Goal: Information Seeking & Learning: Learn about a topic

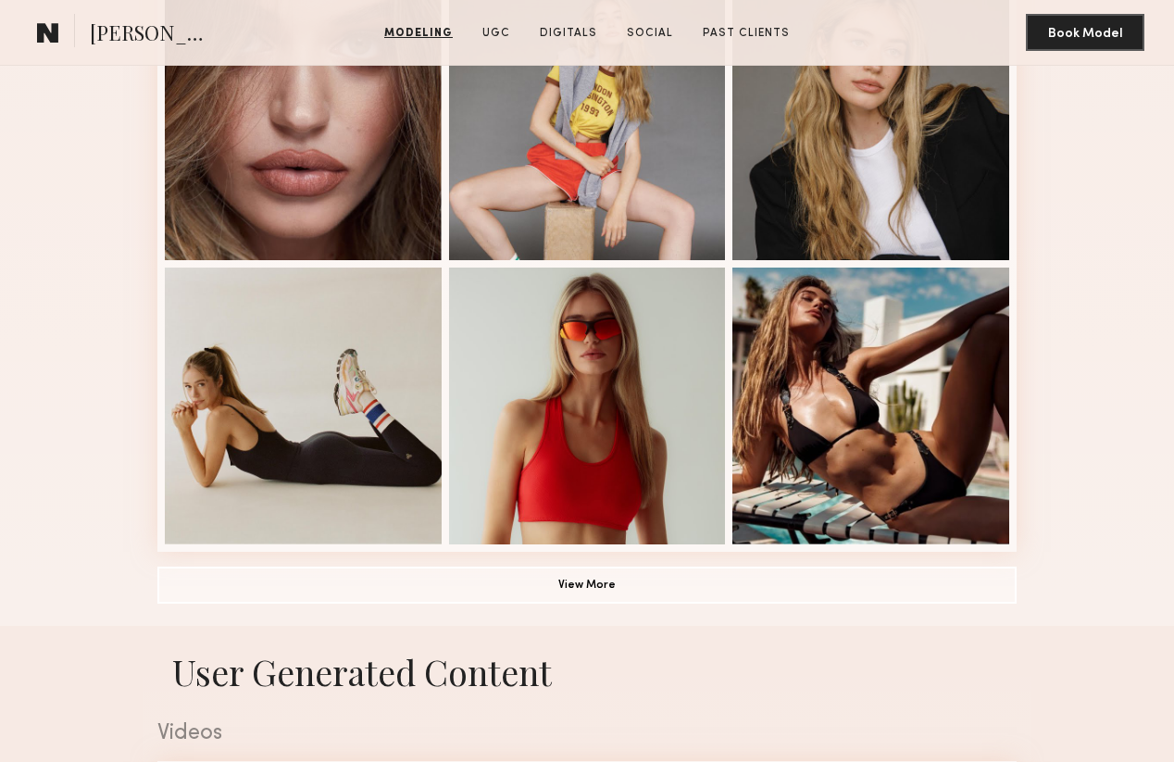
scroll to position [1103, 0]
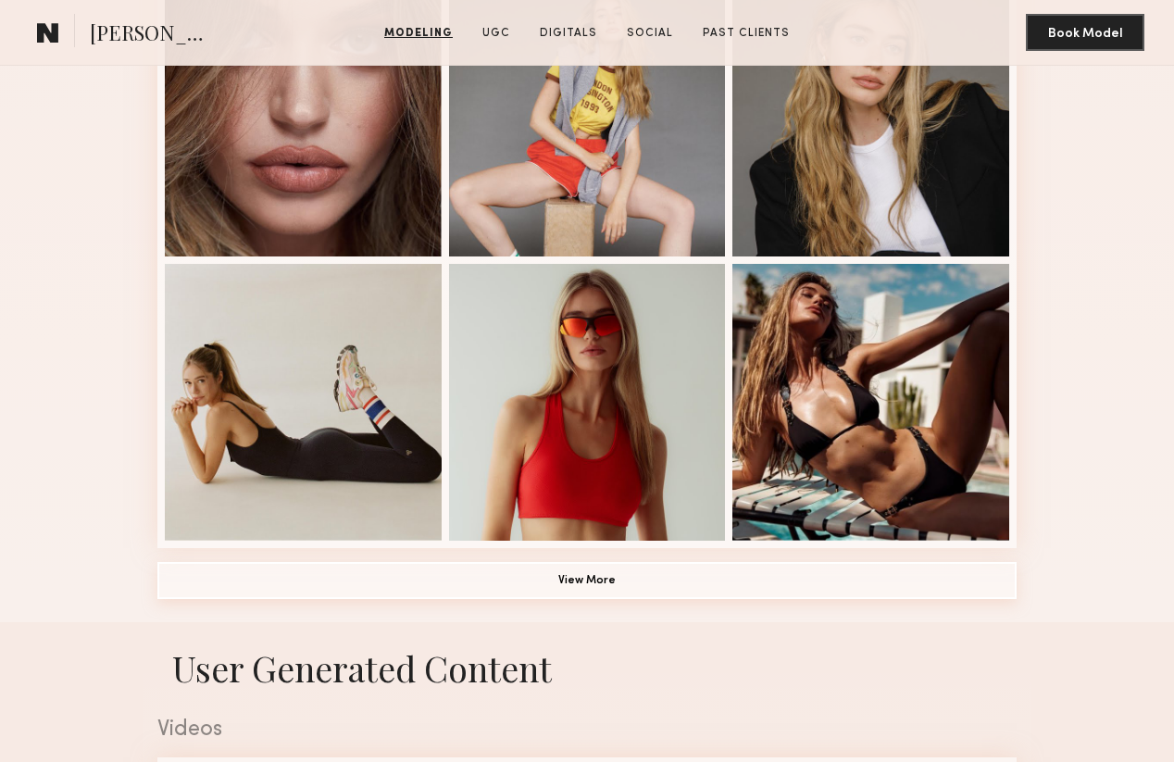
click at [596, 572] on button "View More" at bounding box center [586, 580] width 859 height 37
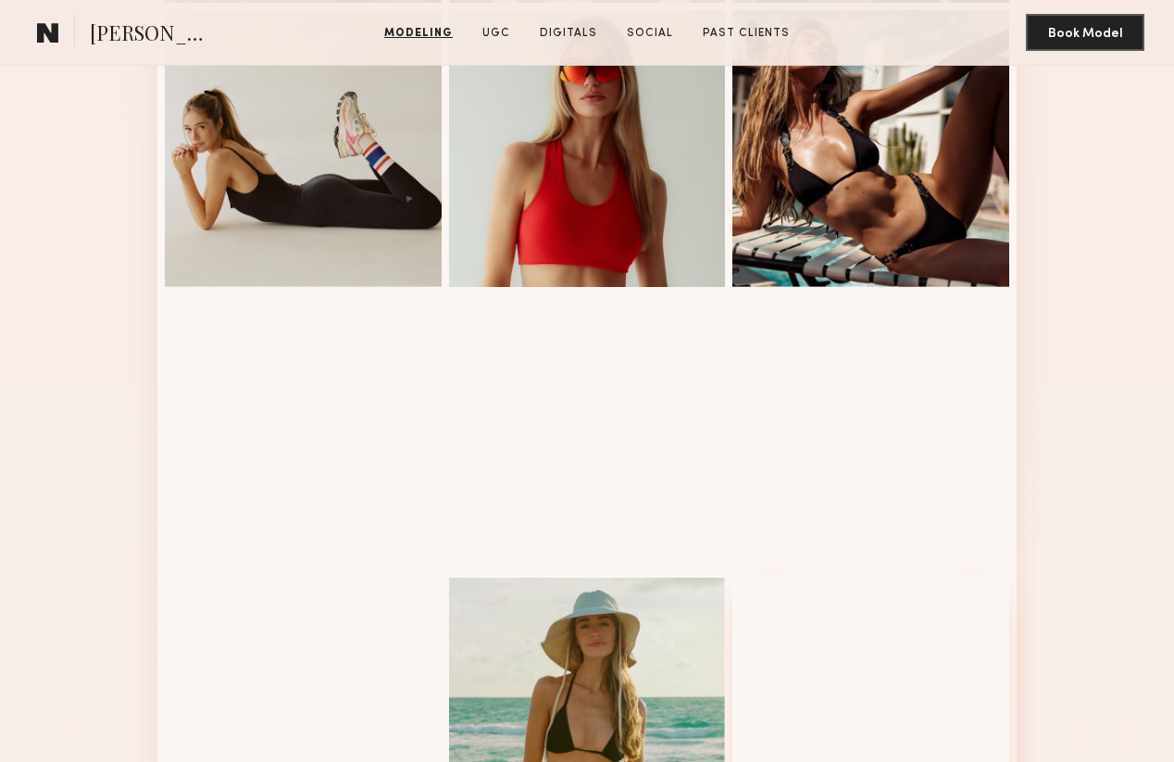
scroll to position [1166, 0]
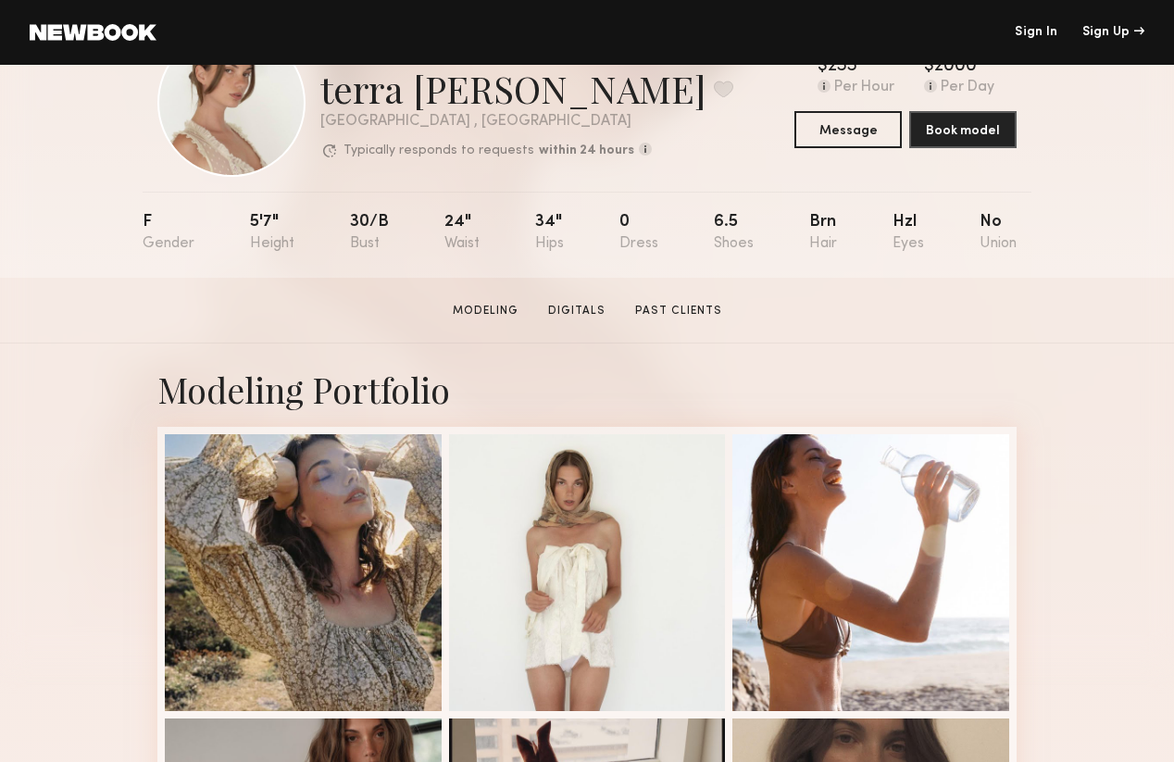
scroll to position [87, 0]
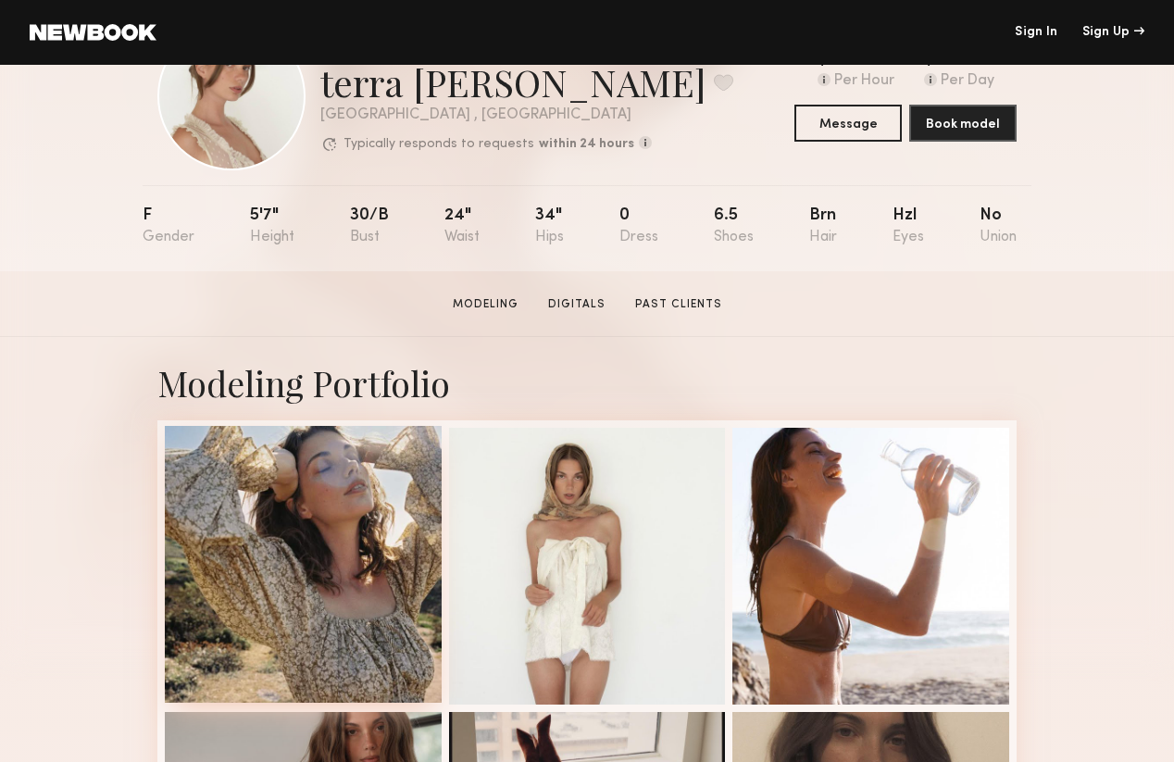
click at [354, 553] on div at bounding box center [303, 564] width 277 height 277
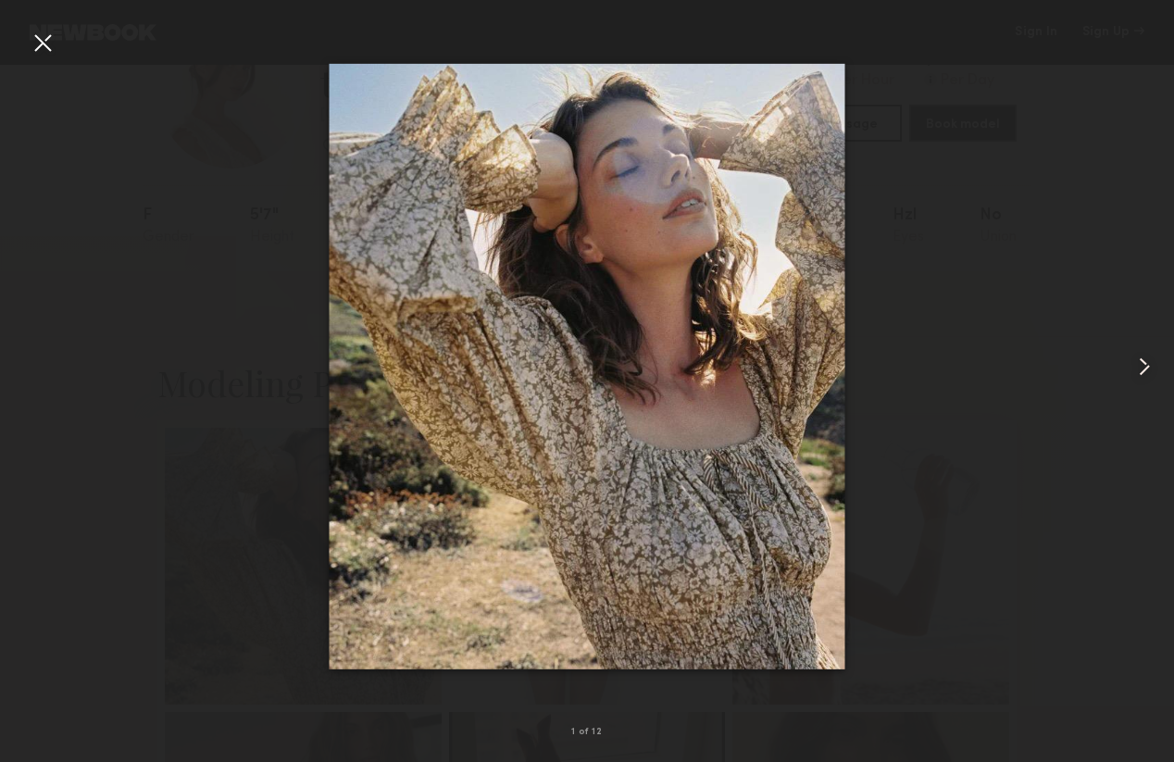
click at [1154, 359] on common-icon at bounding box center [1144, 367] width 30 height 30
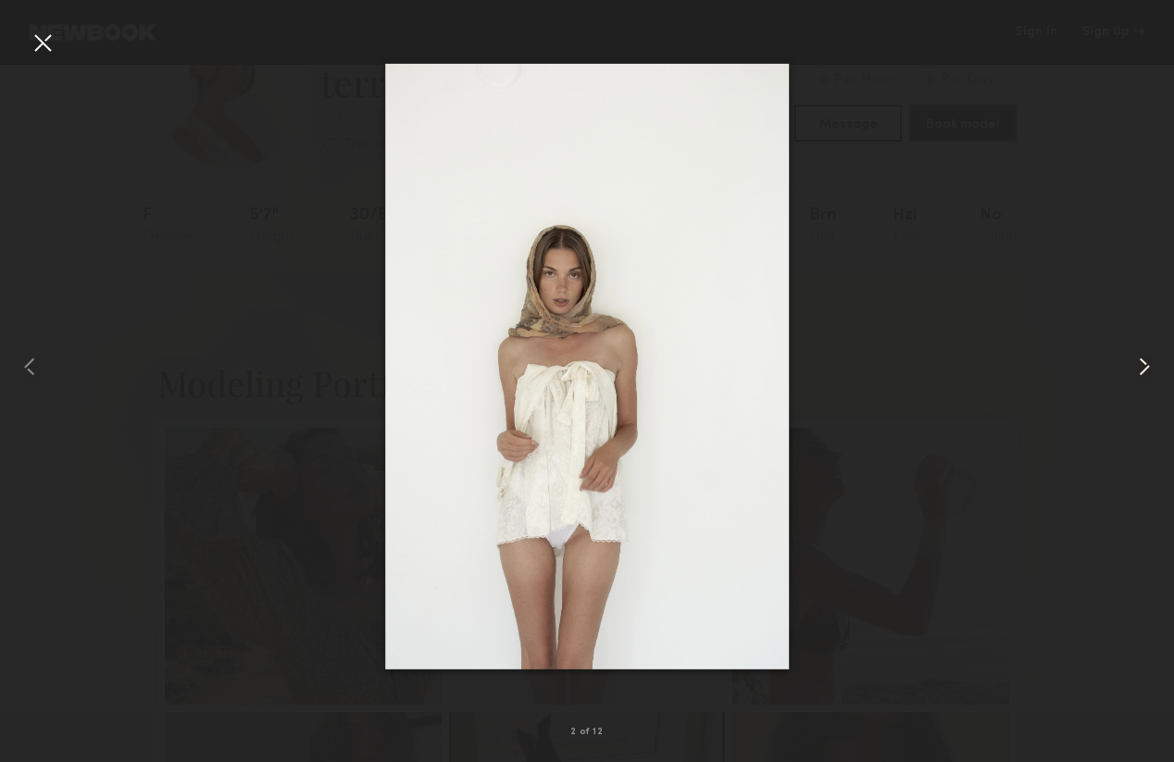
click at [1154, 359] on common-icon at bounding box center [1144, 367] width 30 height 30
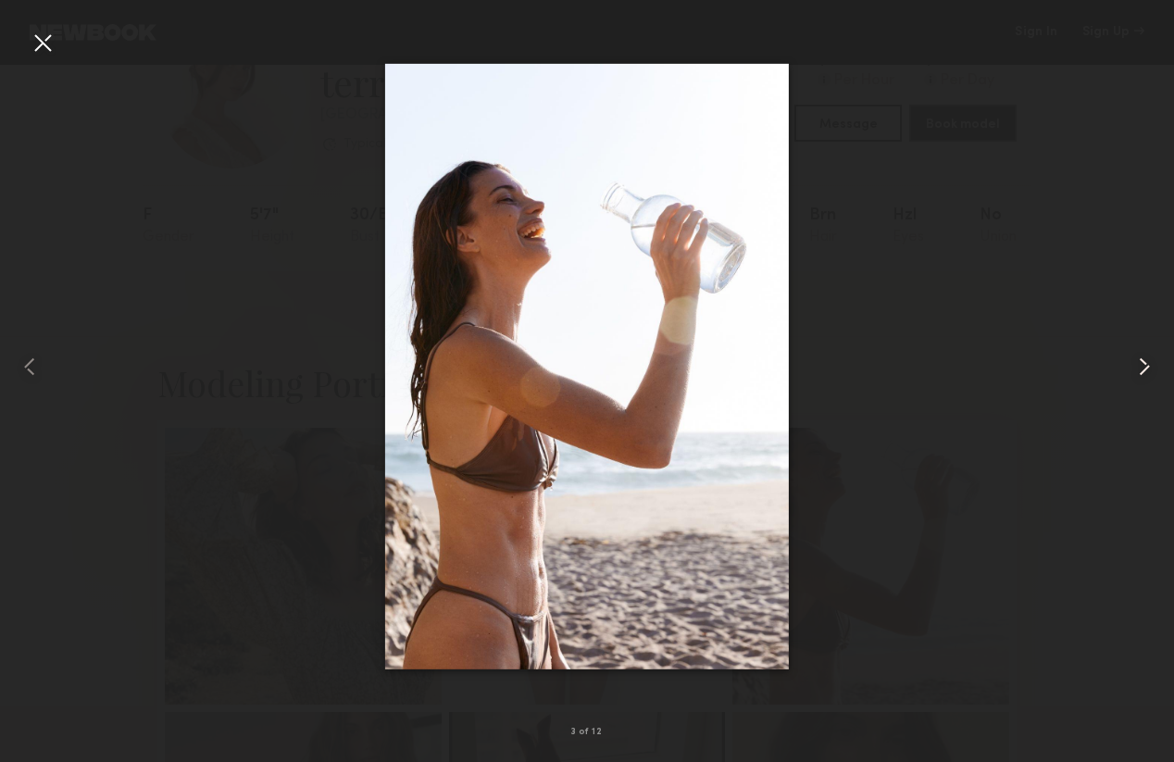
click at [1154, 359] on common-icon at bounding box center [1144, 367] width 30 height 30
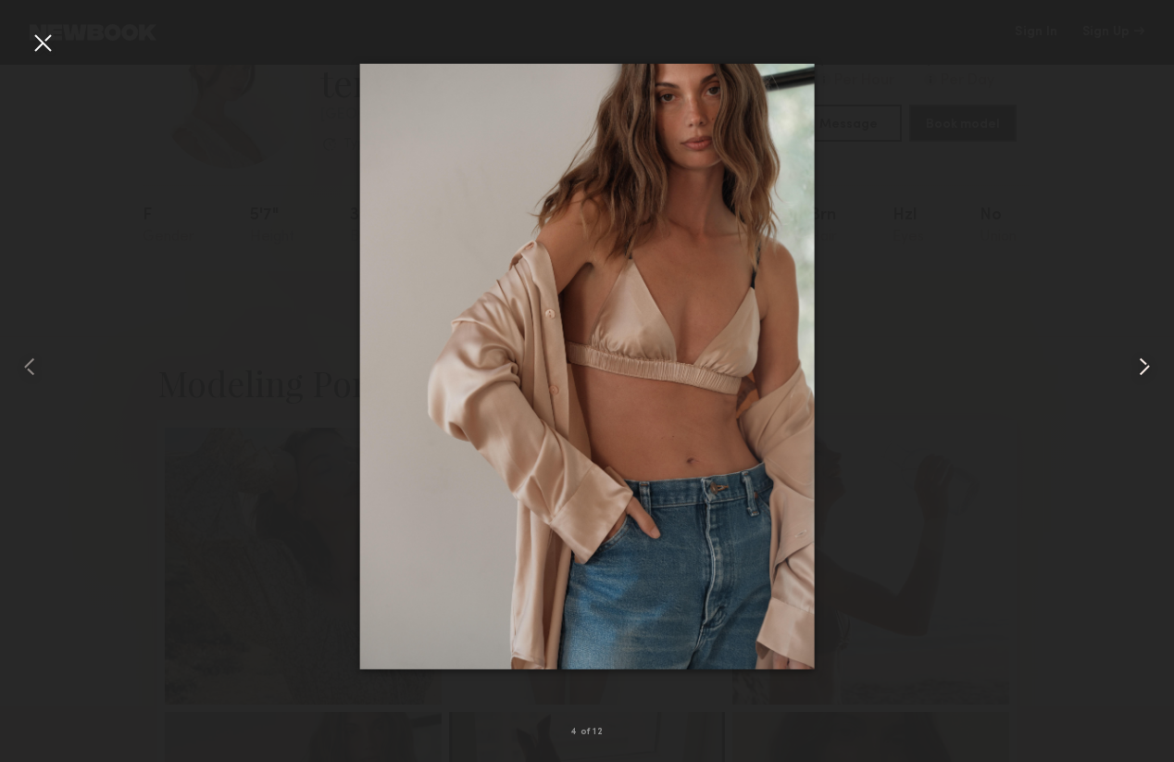
click at [1154, 359] on common-icon at bounding box center [1144, 367] width 30 height 30
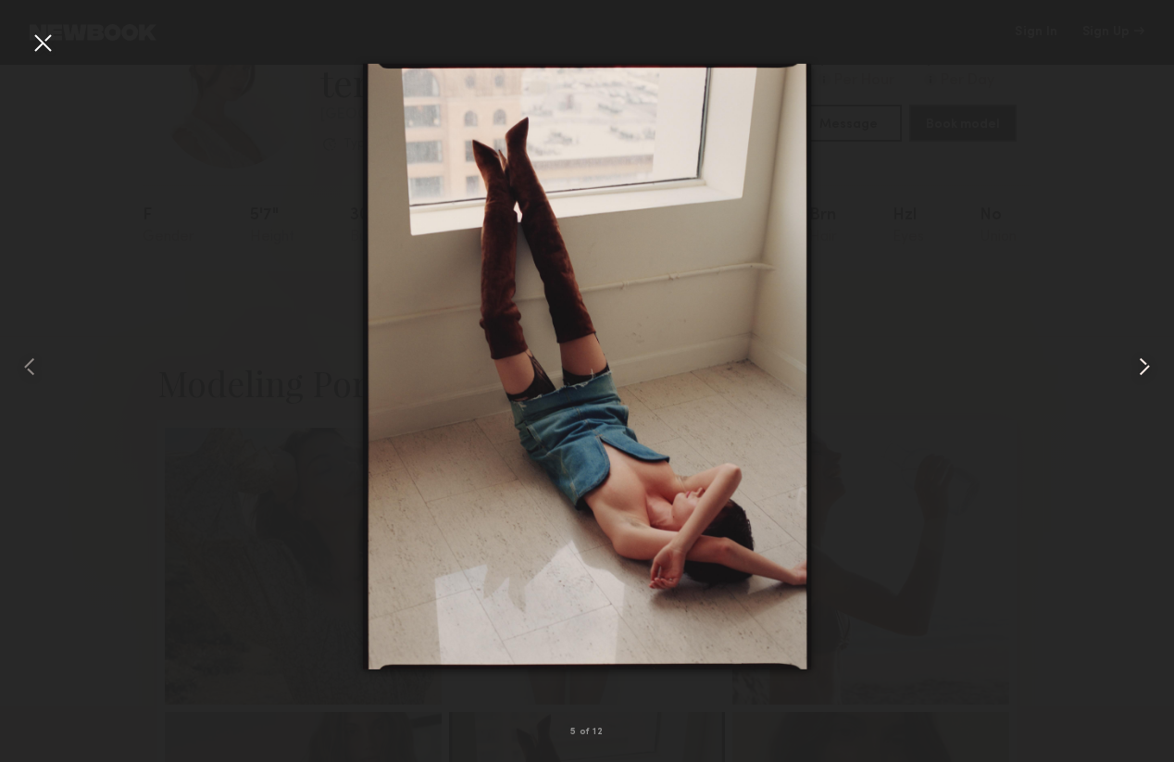
click at [1154, 359] on common-icon at bounding box center [1144, 367] width 30 height 30
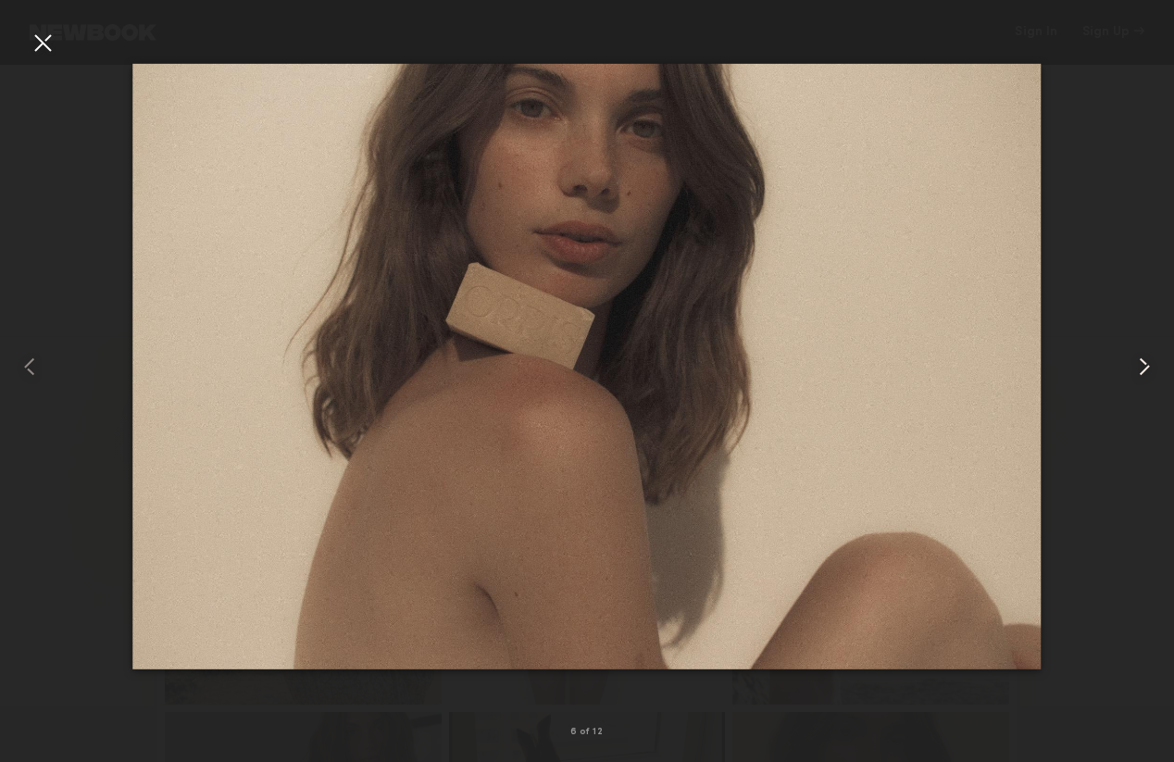
click at [1154, 359] on common-icon at bounding box center [1144, 367] width 30 height 30
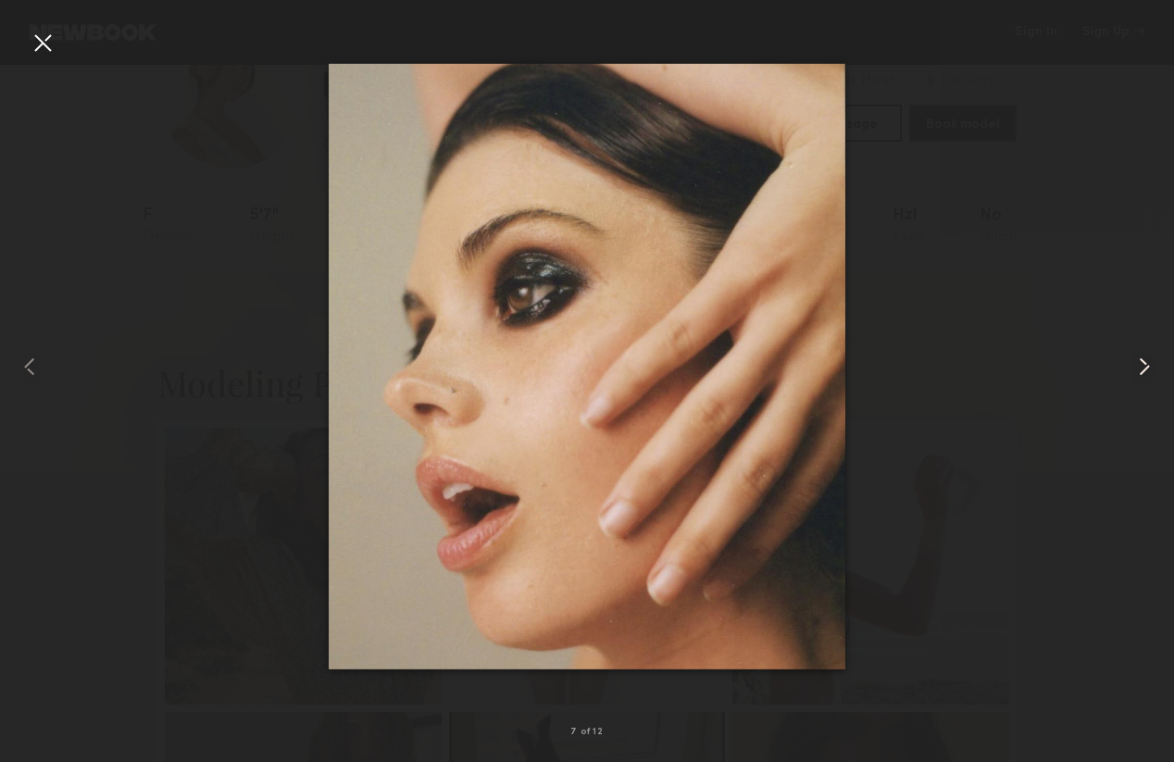
click at [1154, 359] on common-icon at bounding box center [1144, 367] width 30 height 30
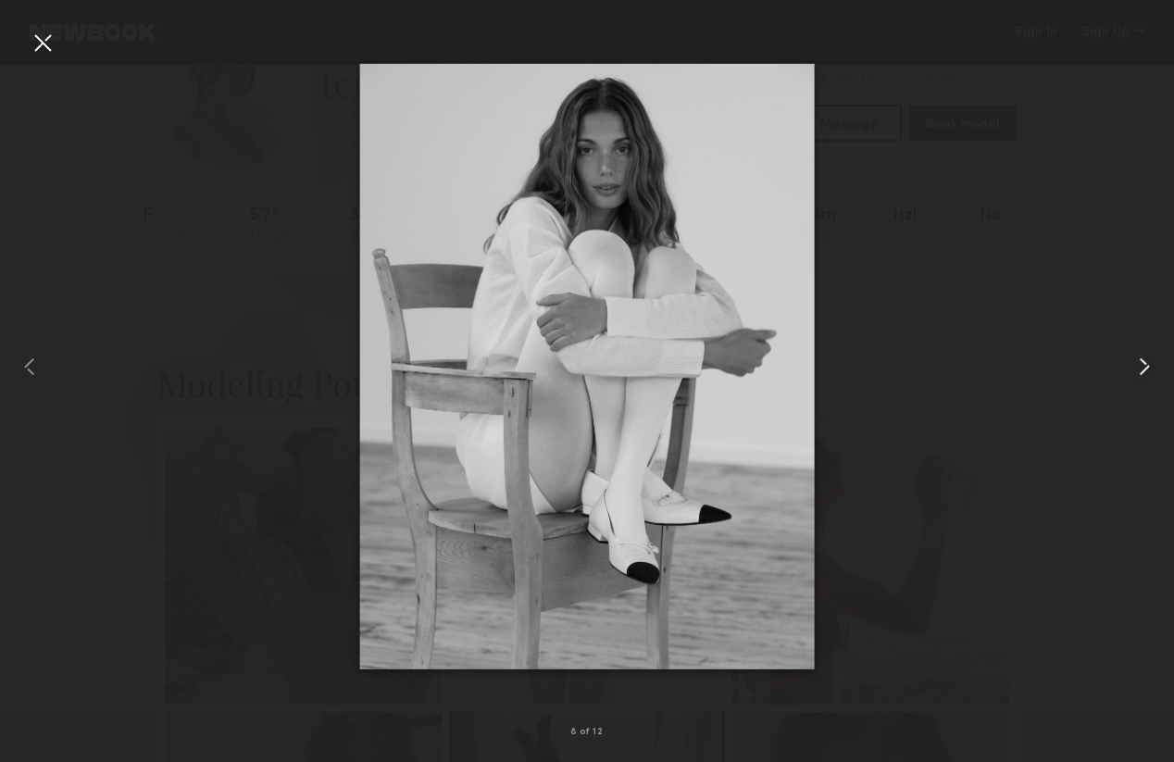
click at [1154, 358] on common-icon at bounding box center [1144, 367] width 30 height 30
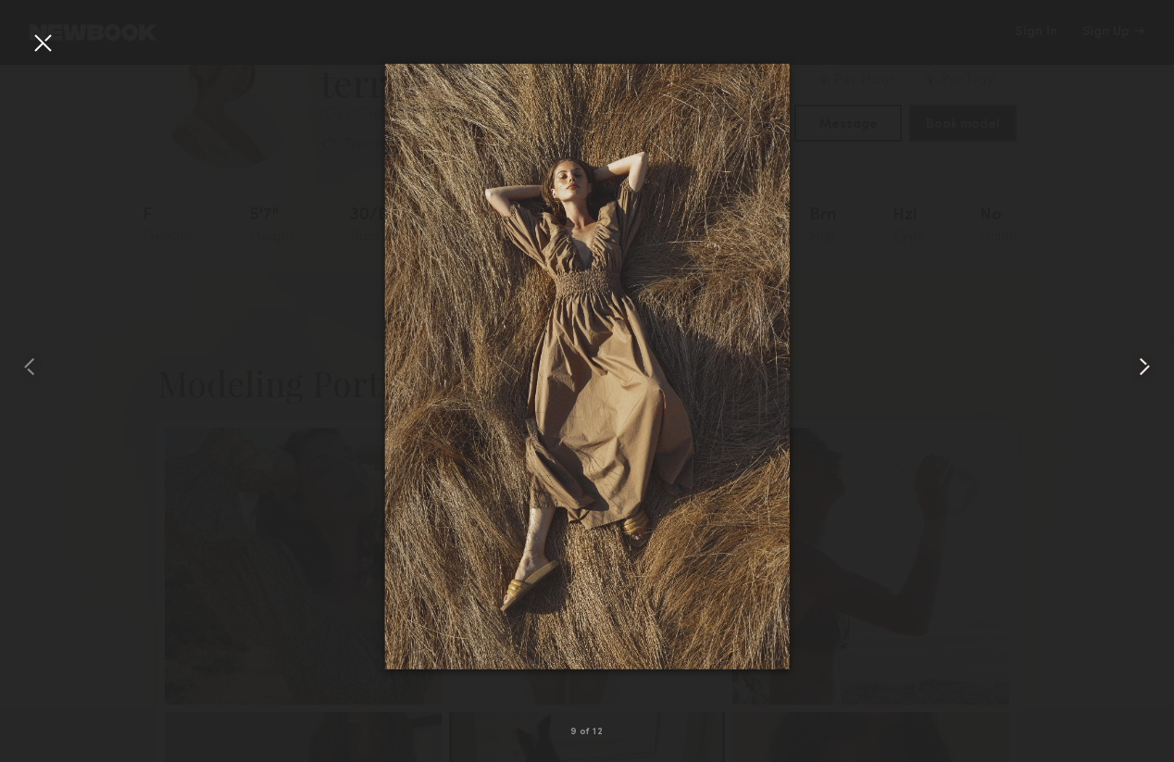
click at [1142, 371] on common-icon at bounding box center [1144, 367] width 30 height 30
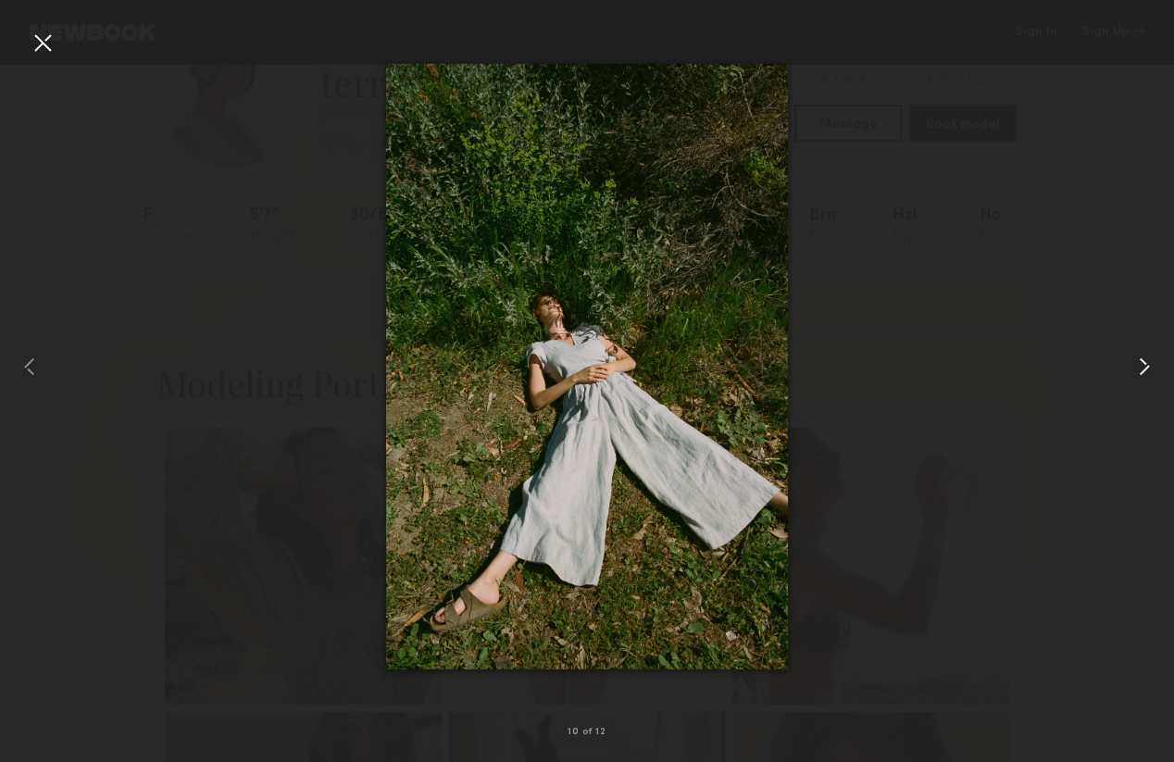
click at [1142, 371] on common-icon at bounding box center [1144, 367] width 30 height 30
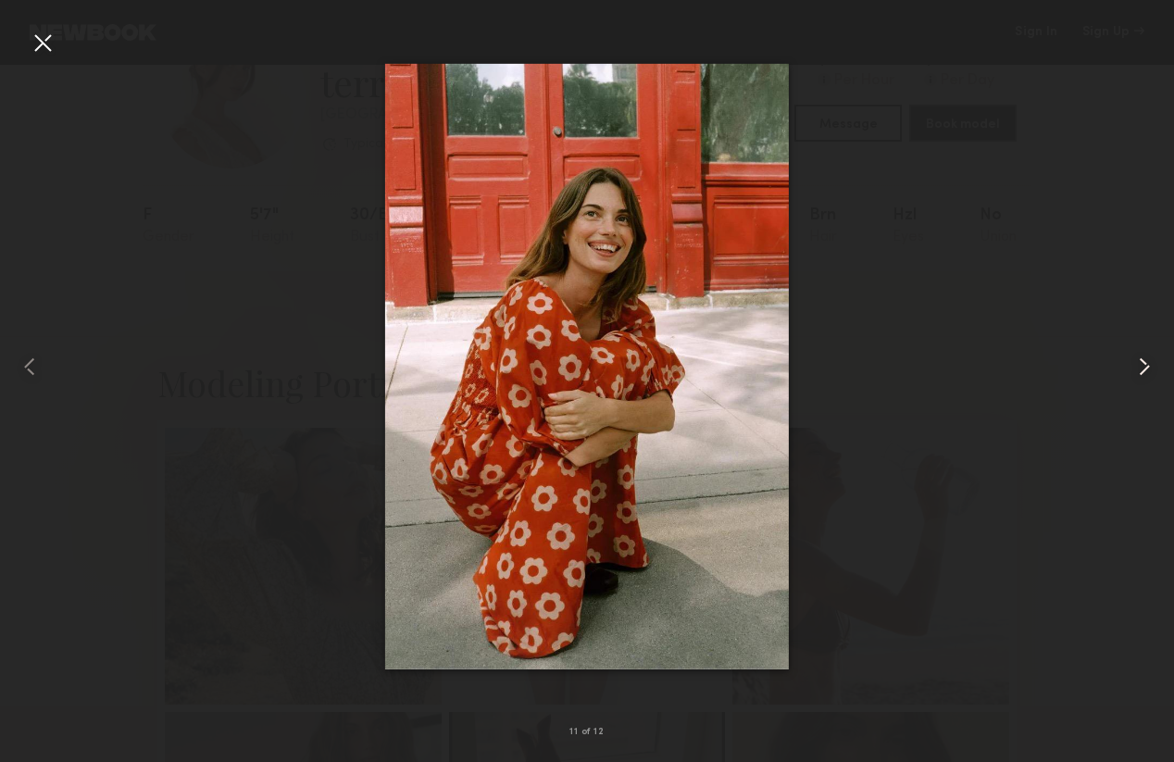
click at [1142, 371] on common-icon at bounding box center [1144, 367] width 30 height 30
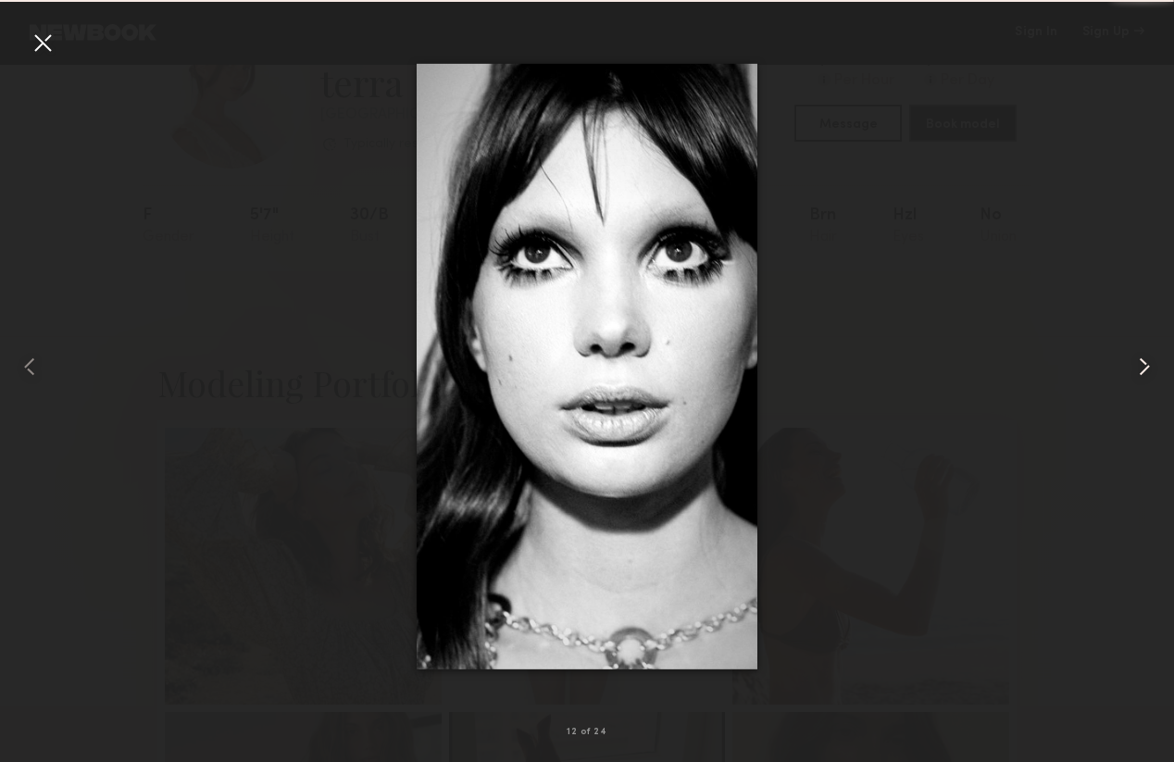
click at [1142, 371] on common-icon at bounding box center [1144, 367] width 30 height 30
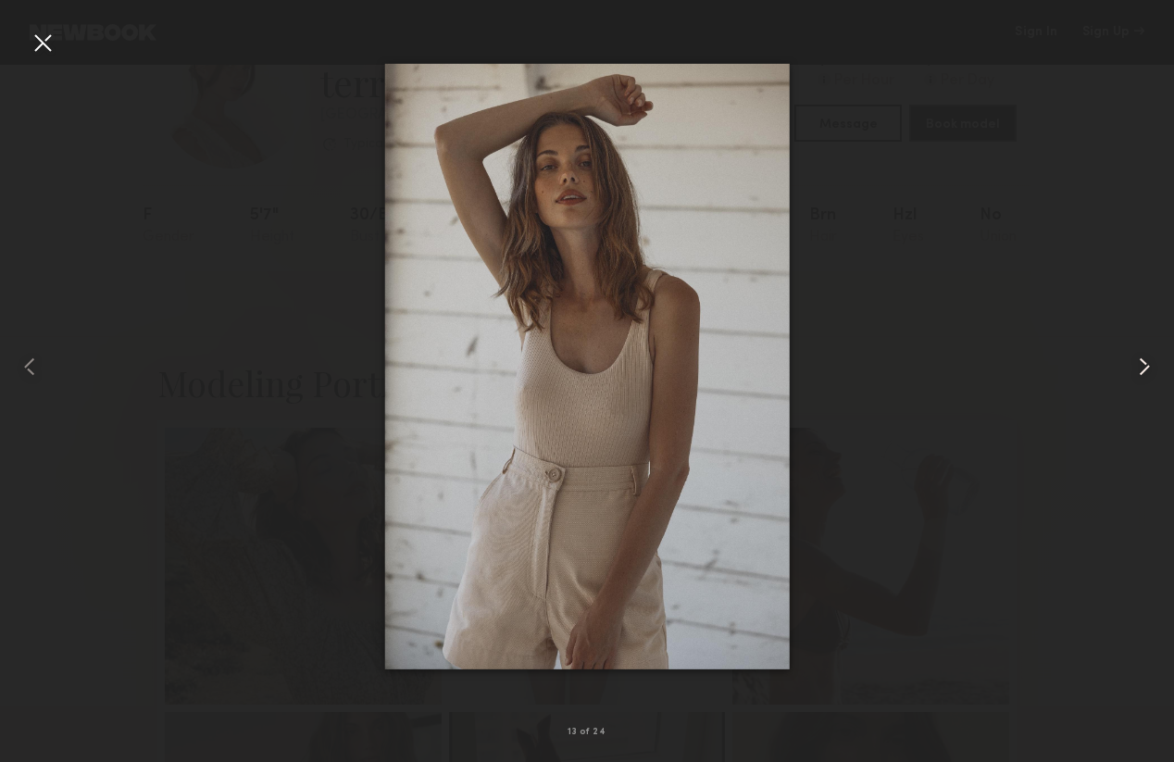
click at [1142, 371] on common-icon at bounding box center [1144, 367] width 30 height 30
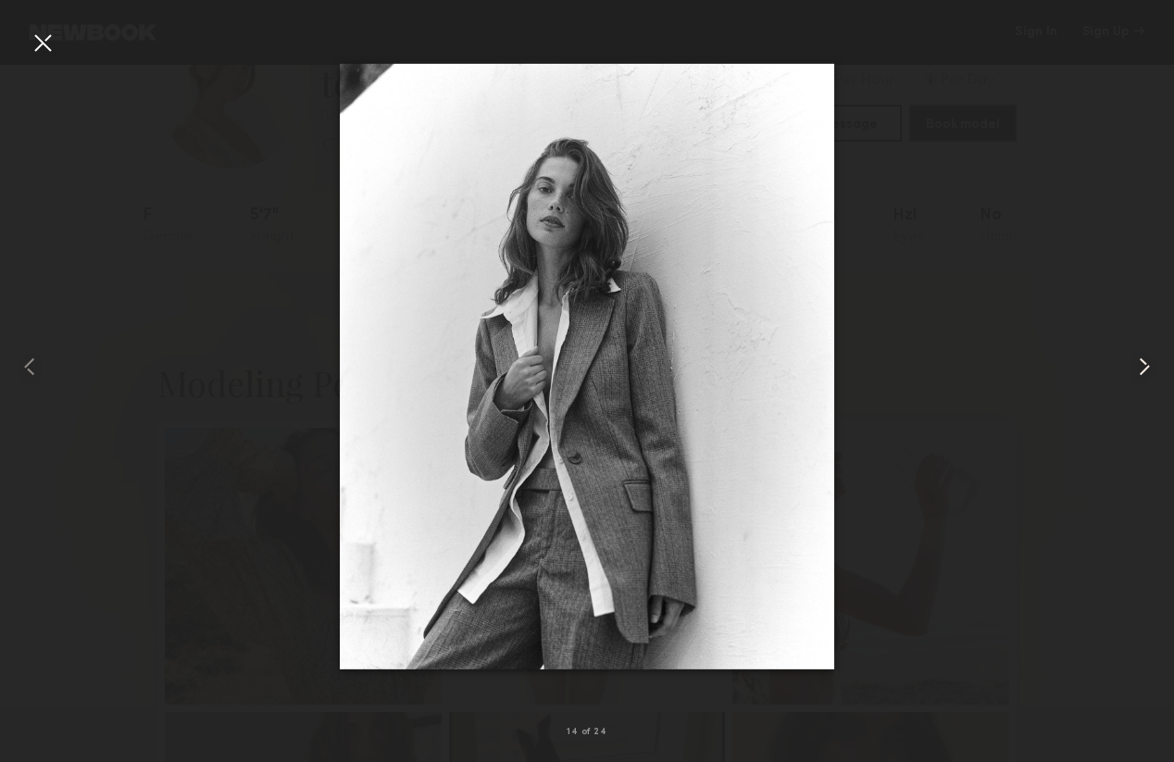
click at [1142, 371] on common-icon at bounding box center [1144, 367] width 30 height 30
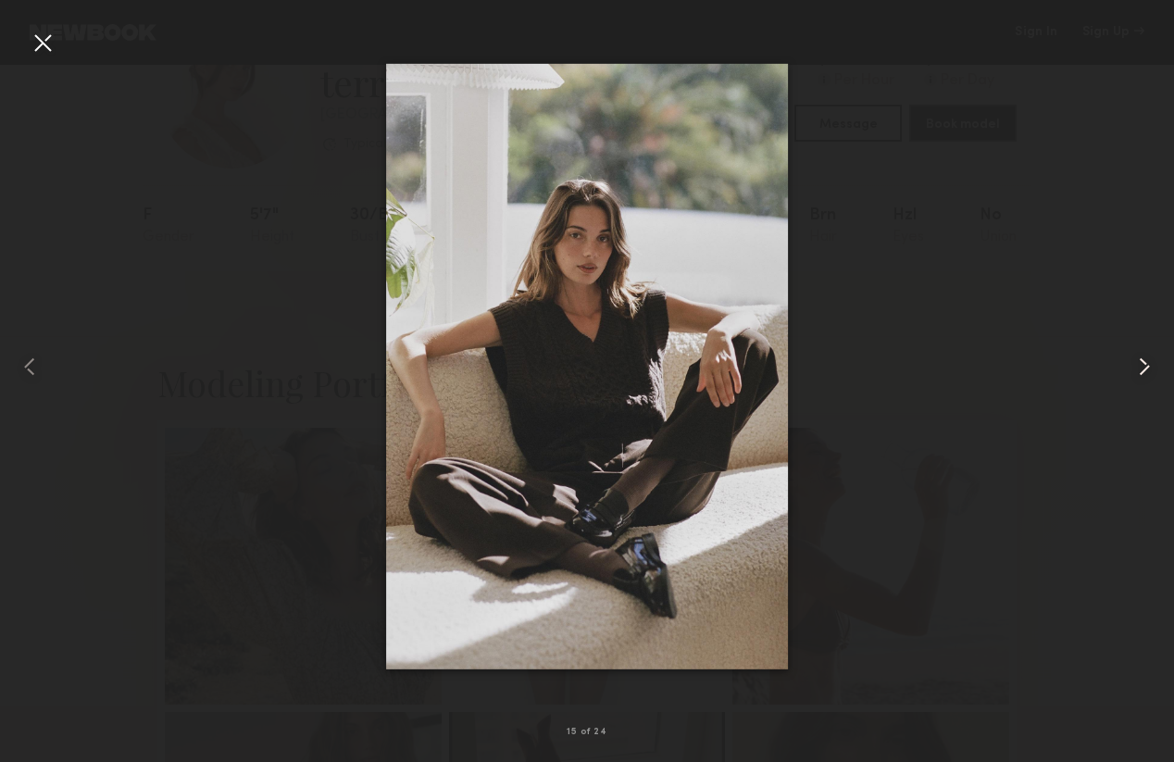
click at [1142, 371] on common-icon at bounding box center [1144, 367] width 30 height 30
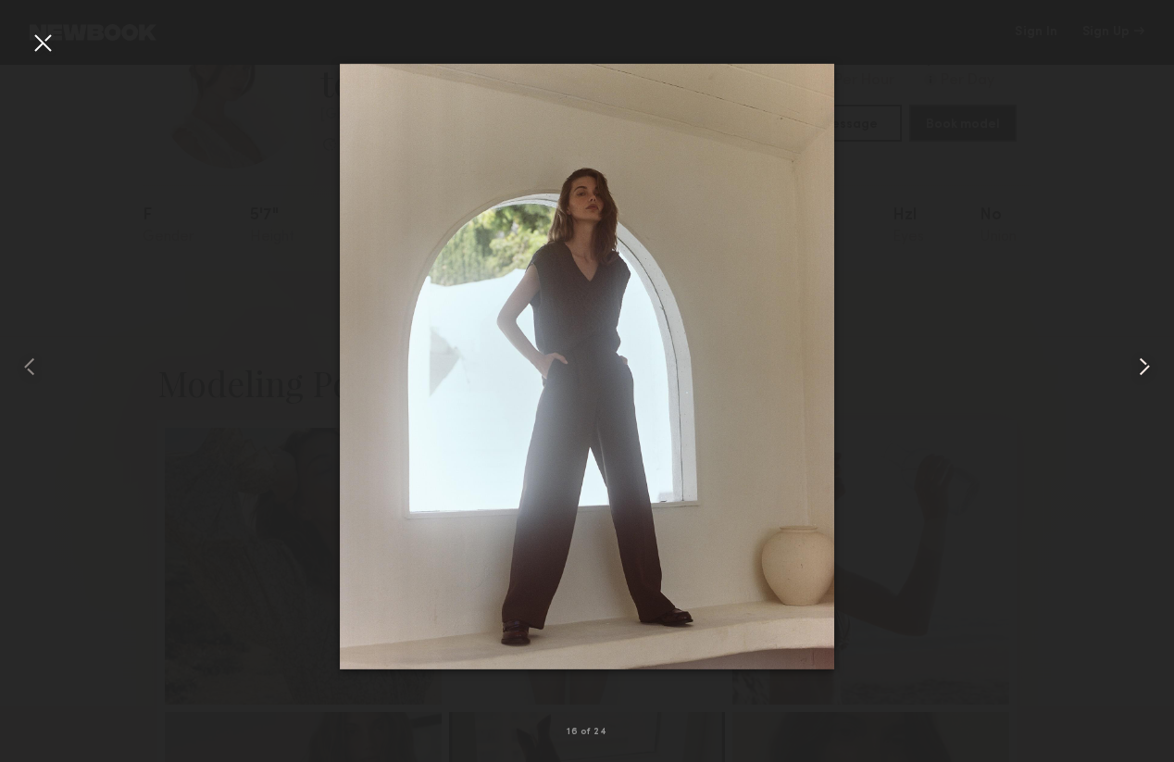
click at [1142, 365] on common-icon at bounding box center [1144, 367] width 30 height 30
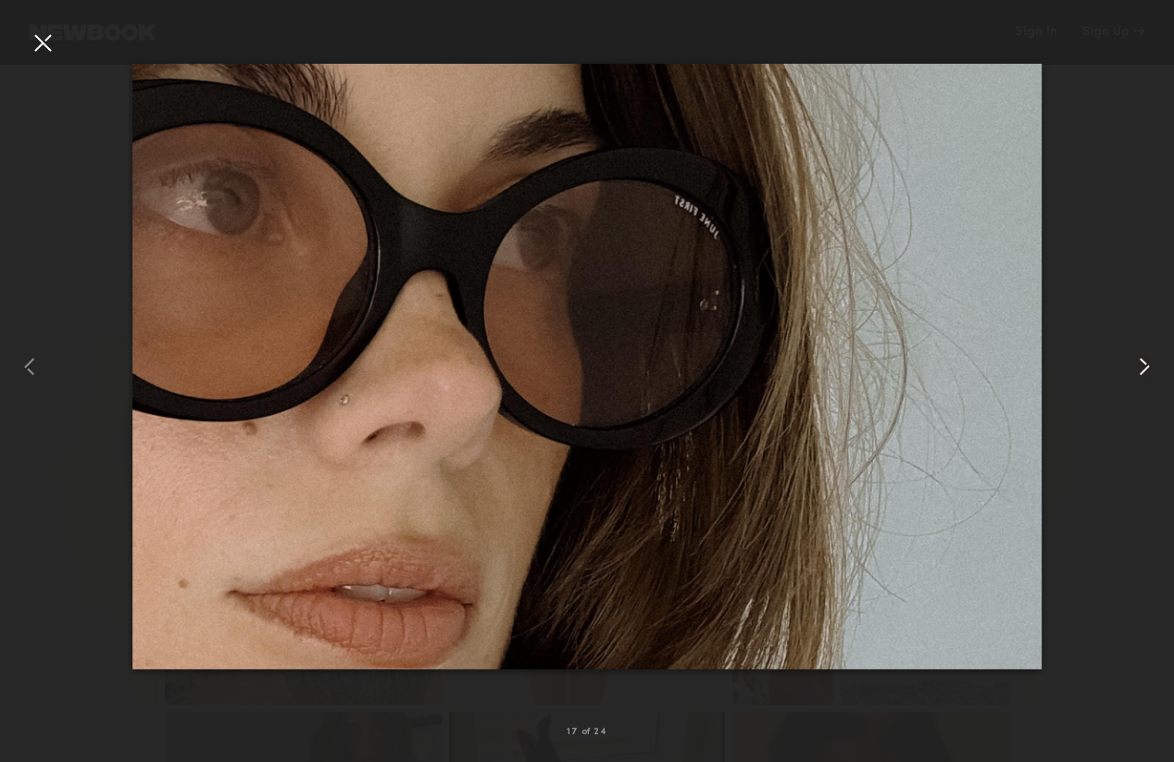
click at [1142, 365] on common-icon at bounding box center [1144, 367] width 30 height 30
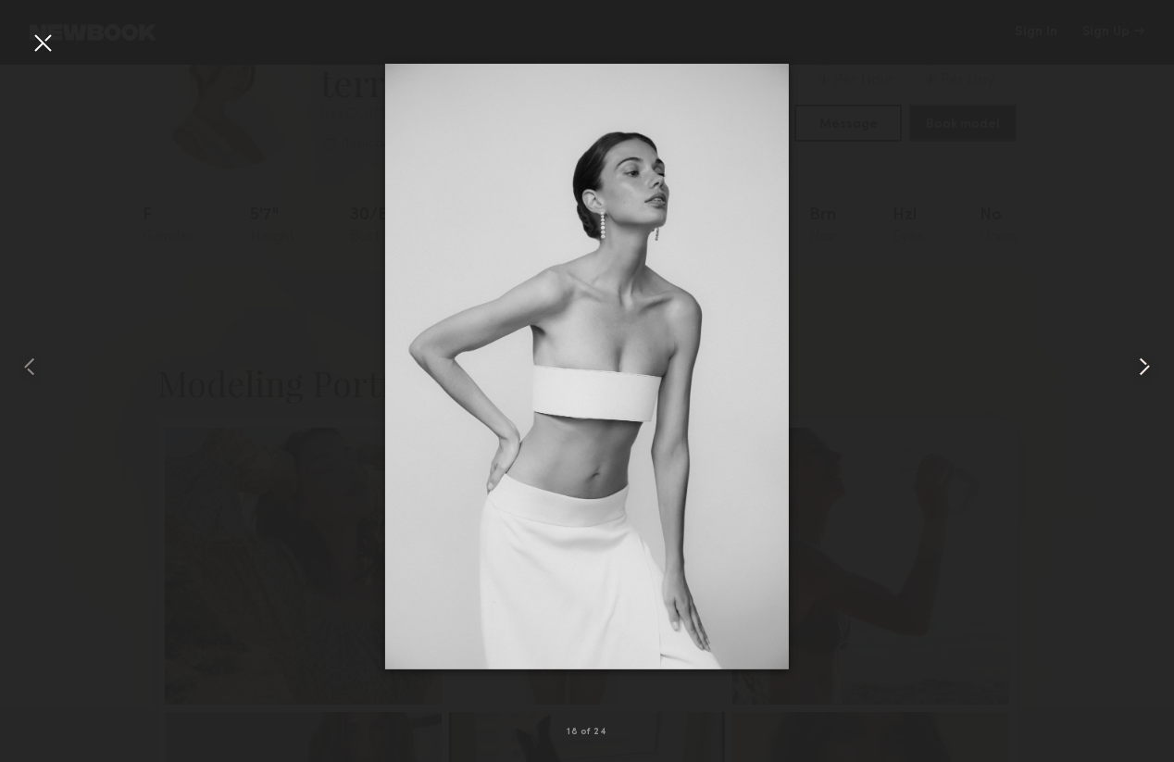
click at [1142, 365] on common-icon at bounding box center [1144, 367] width 30 height 30
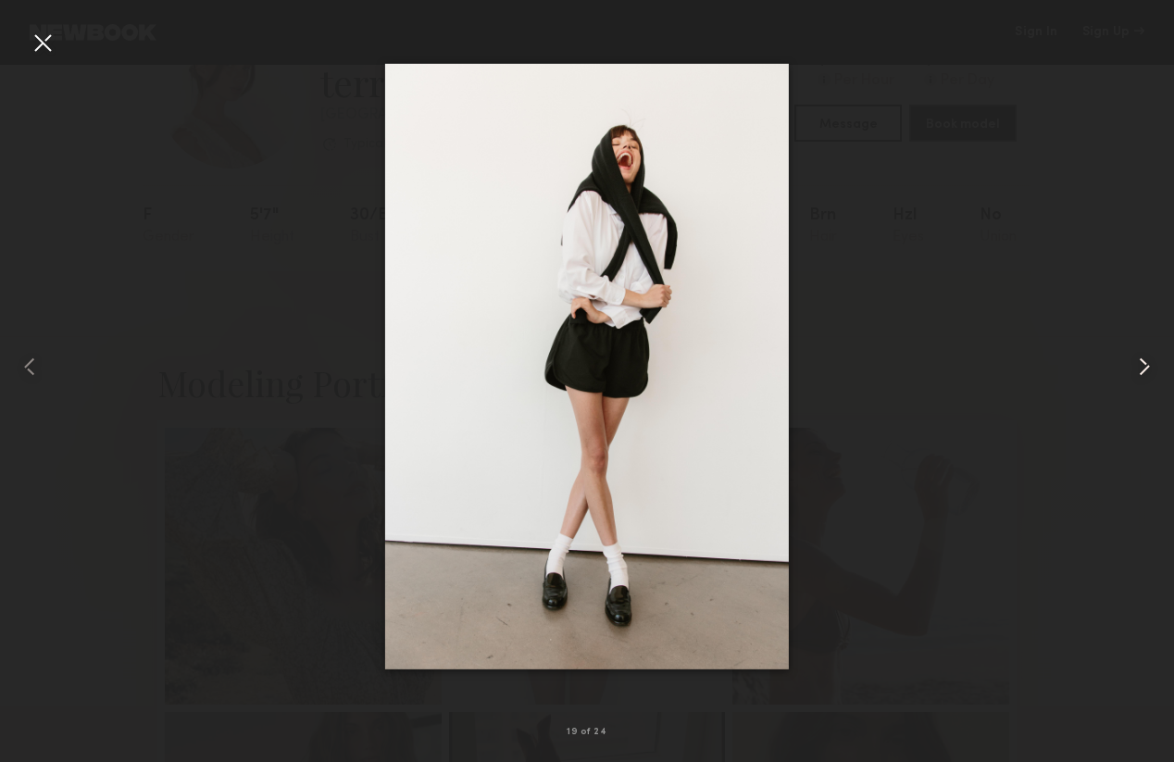
click at [1142, 365] on common-icon at bounding box center [1144, 367] width 30 height 30
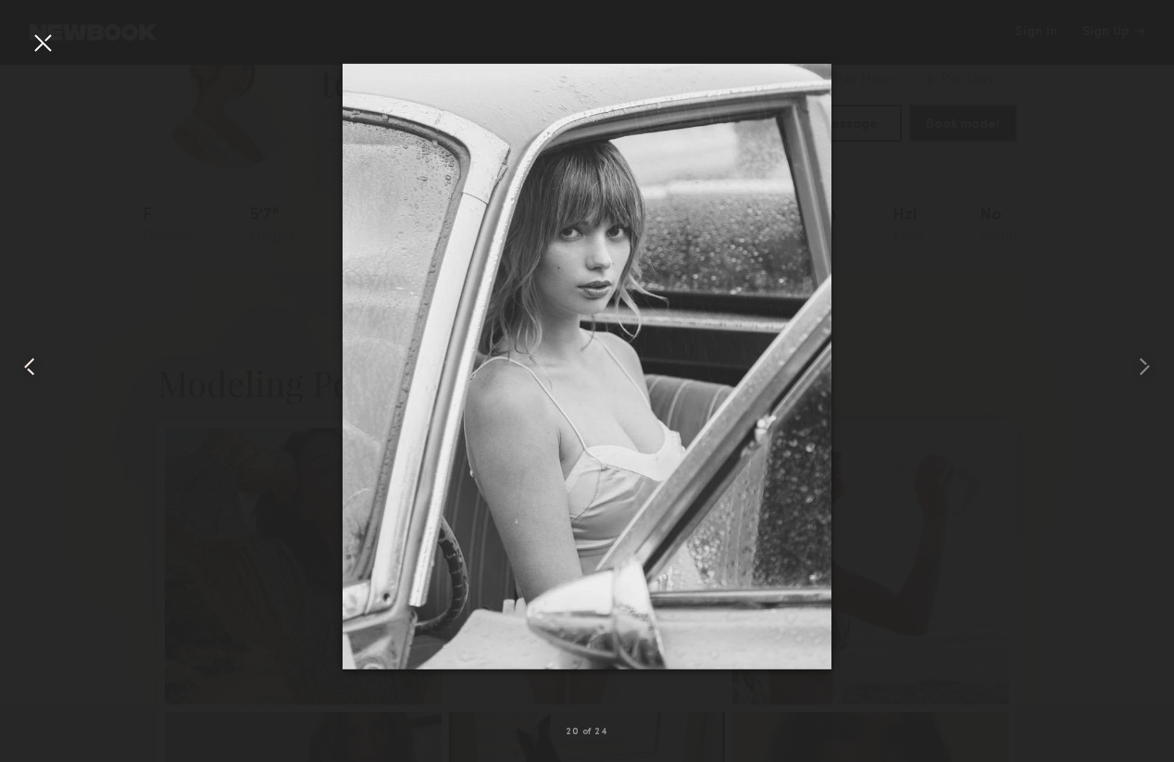
click at [29, 376] on common-icon at bounding box center [30, 367] width 30 height 30
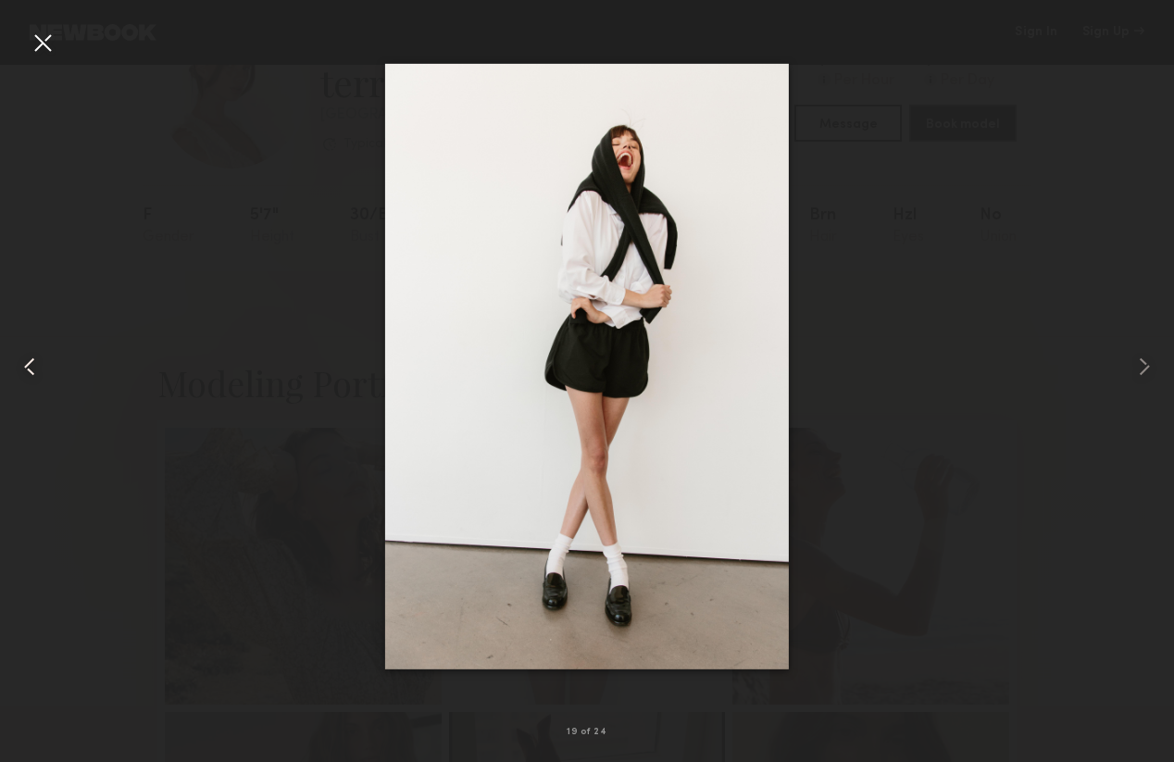
click at [29, 376] on common-icon at bounding box center [30, 367] width 30 height 30
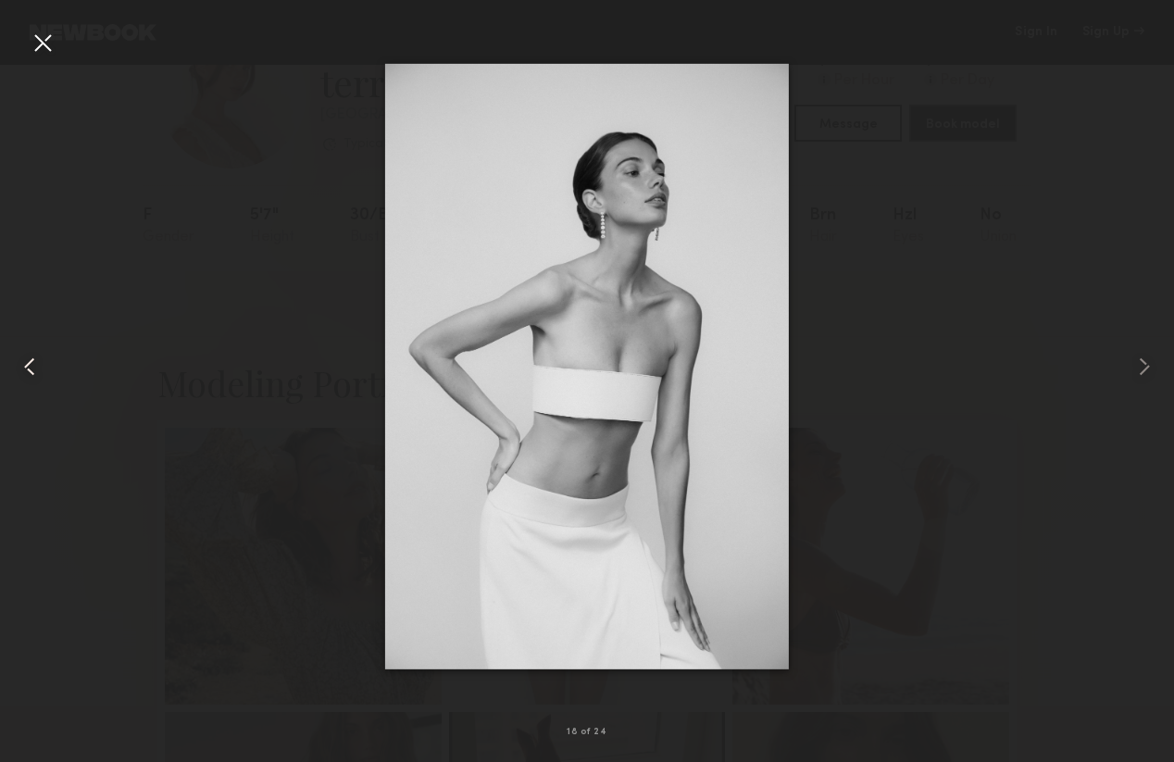
click at [29, 376] on common-icon at bounding box center [30, 367] width 30 height 30
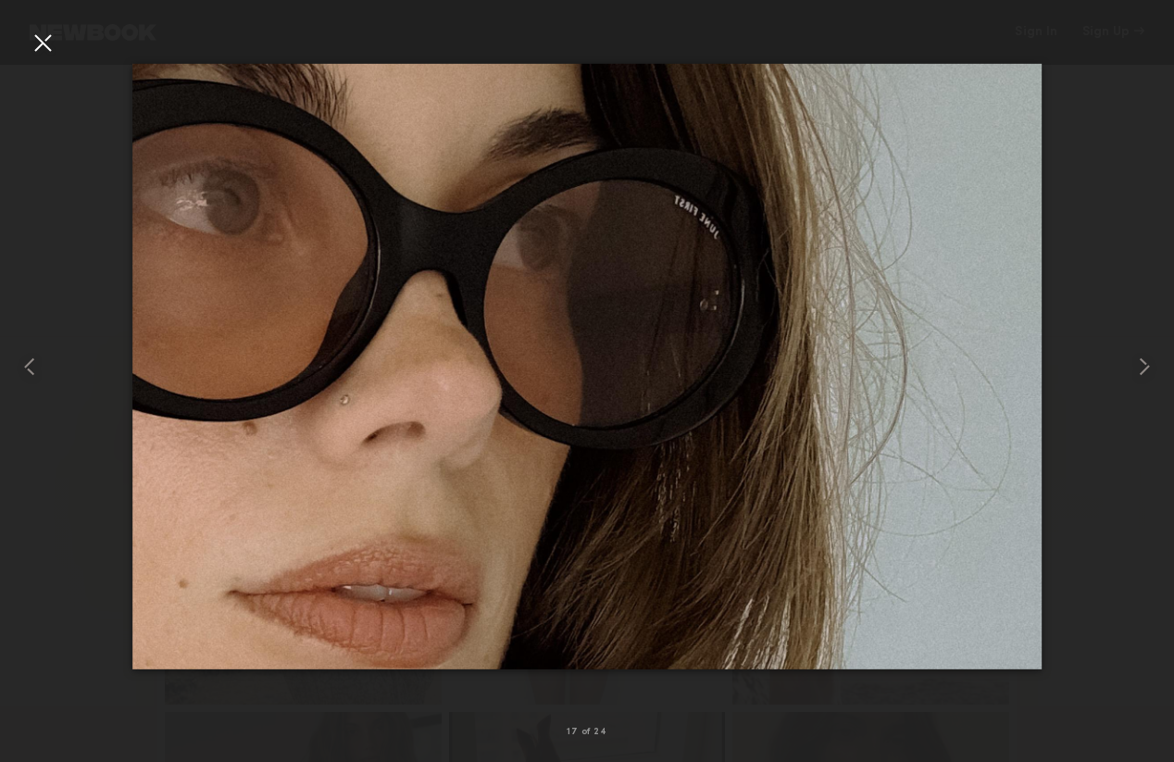
click at [38, 56] on div at bounding box center [43, 43] width 30 height 30
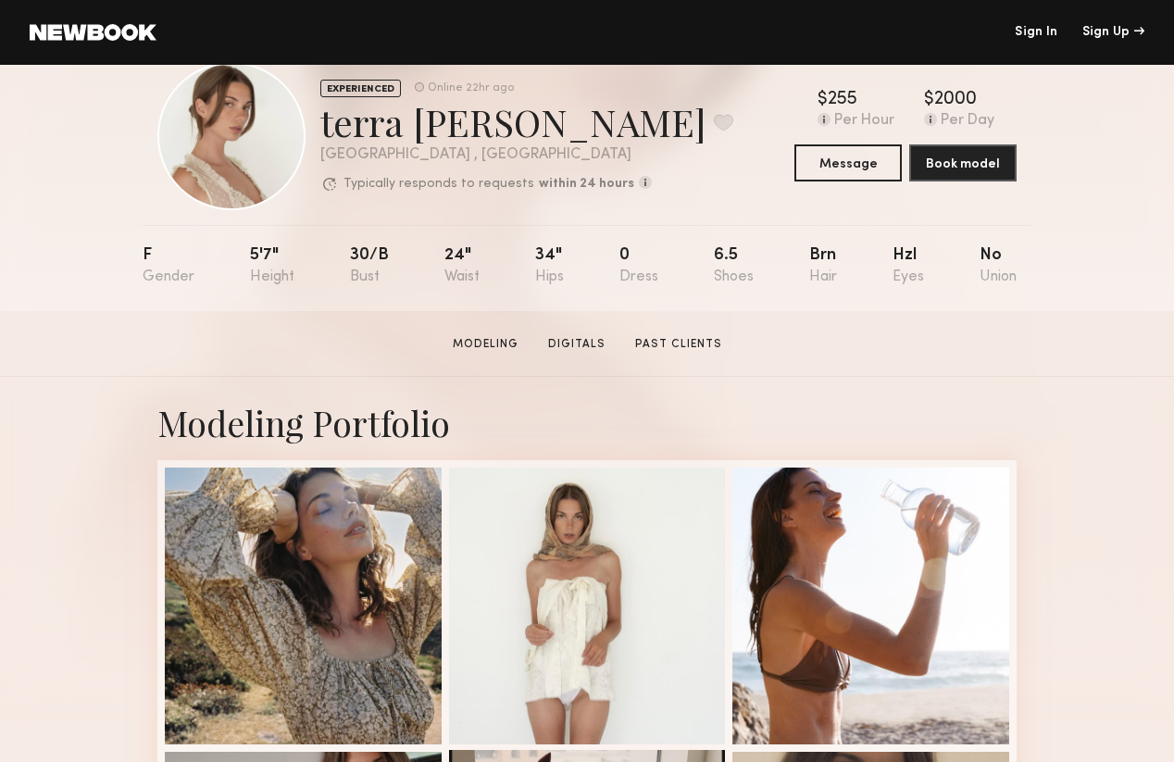
scroll to position [58, 0]
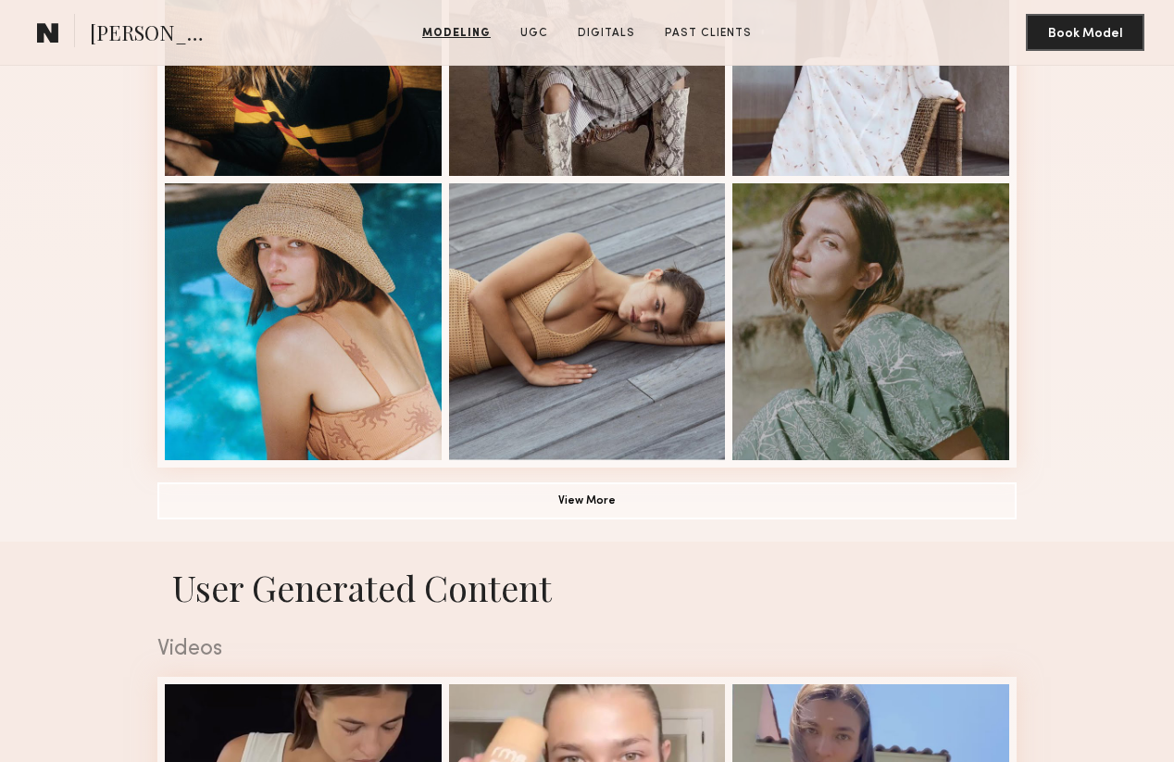
scroll to position [1187, 0]
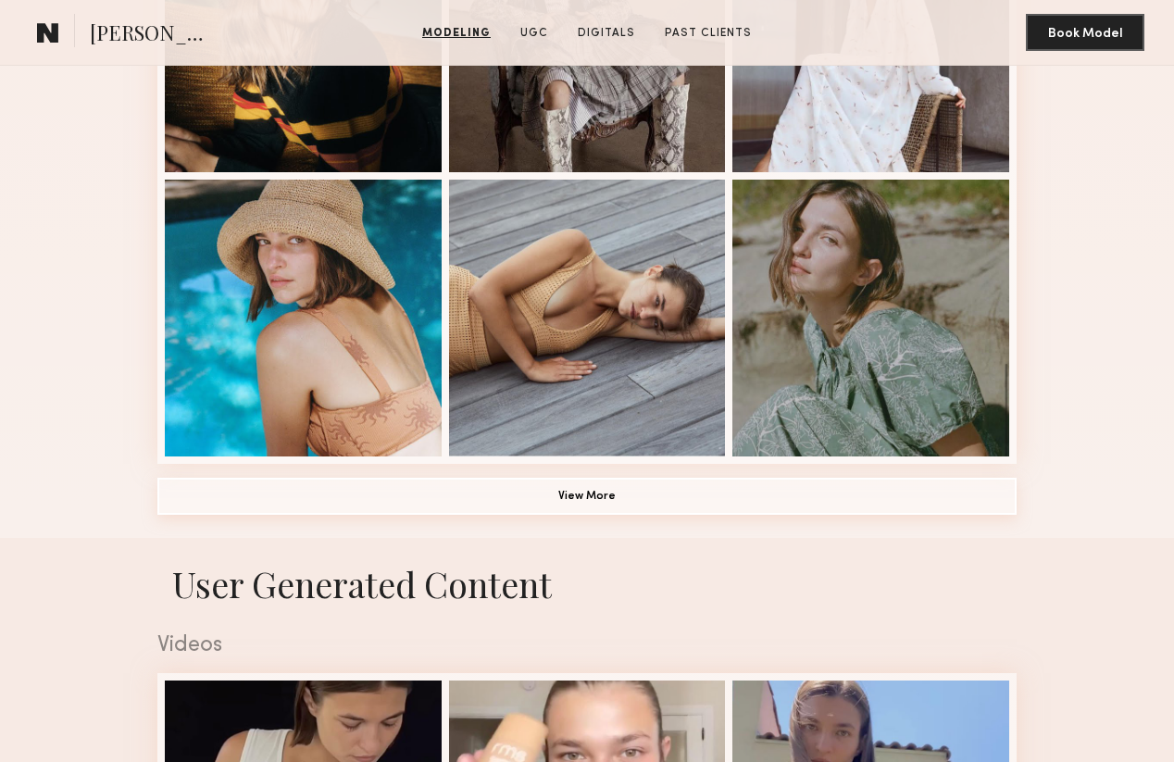
click at [588, 496] on button "View More" at bounding box center [586, 496] width 859 height 37
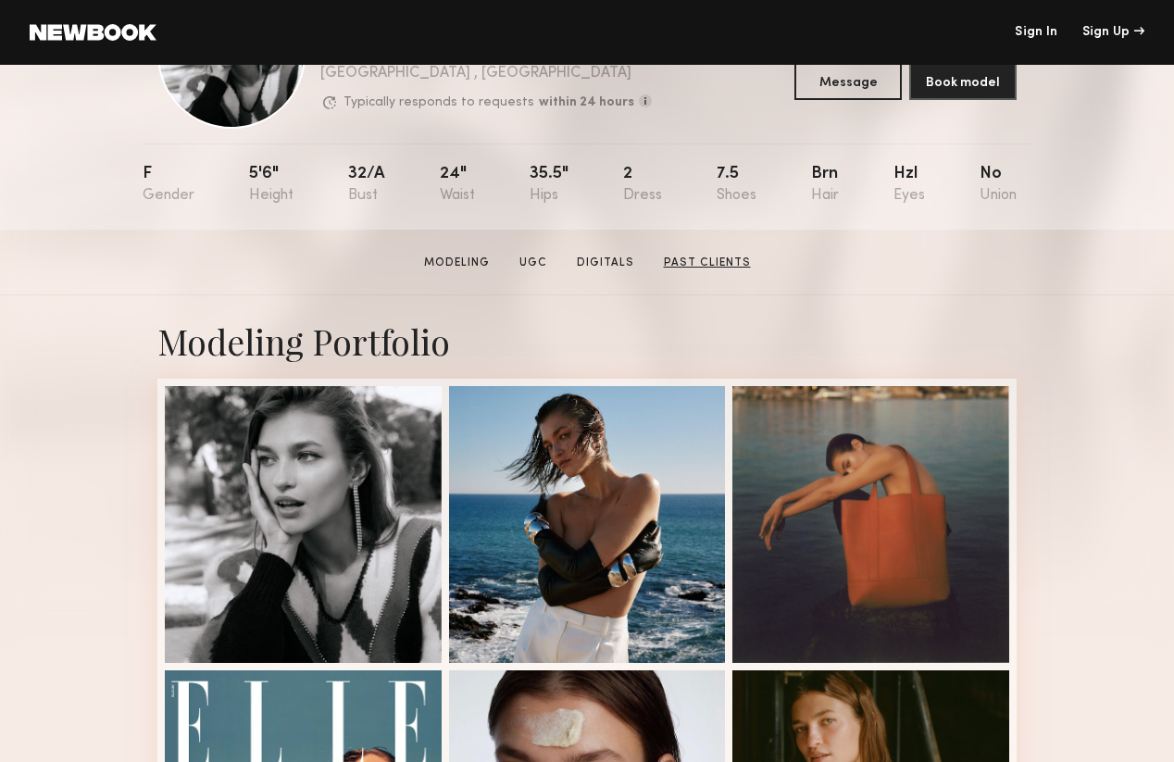
scroll to position [0, 0]
